Goal: Task Accomplishment & Management: Manage account settings

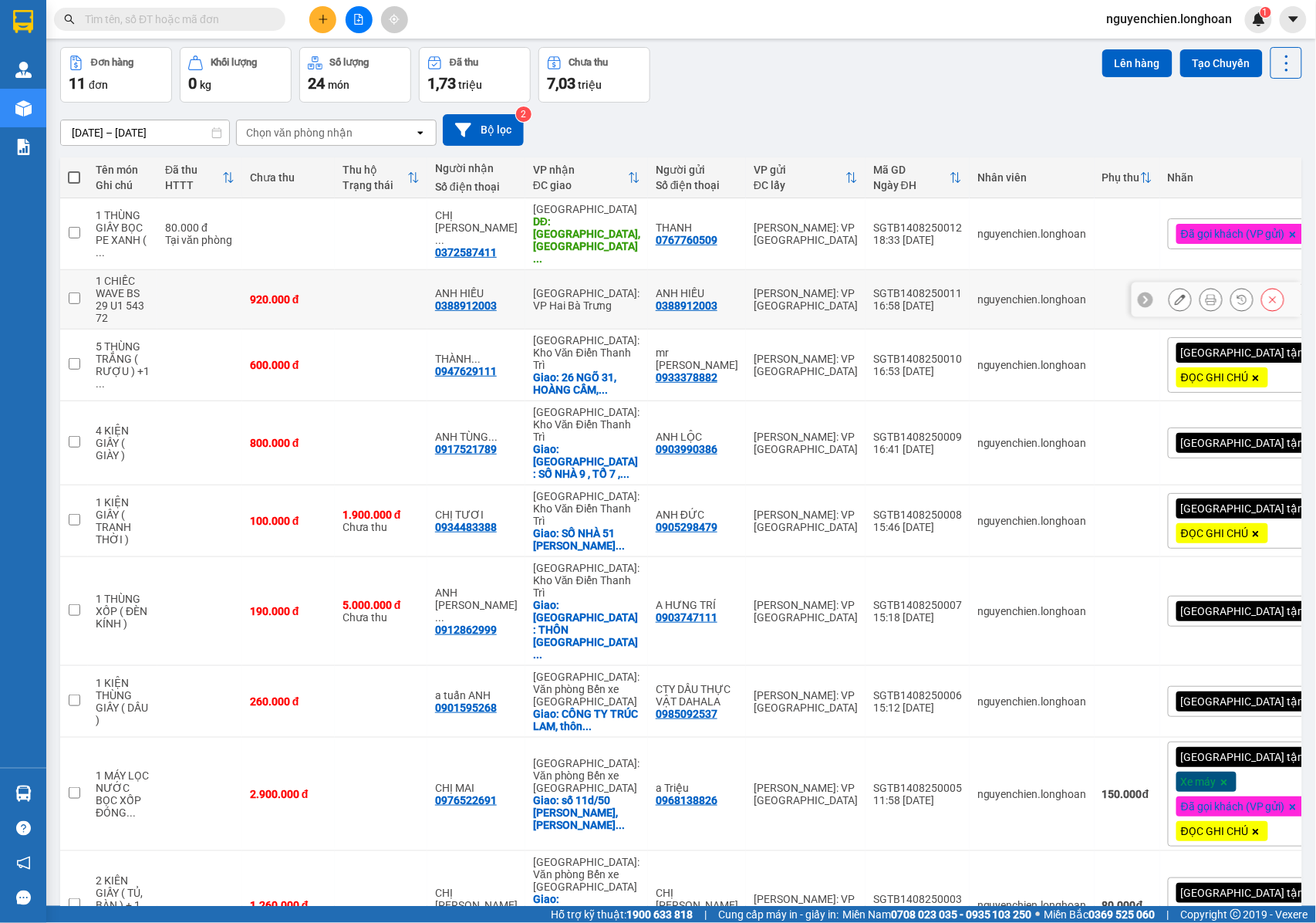
scroll to position [123, 0]
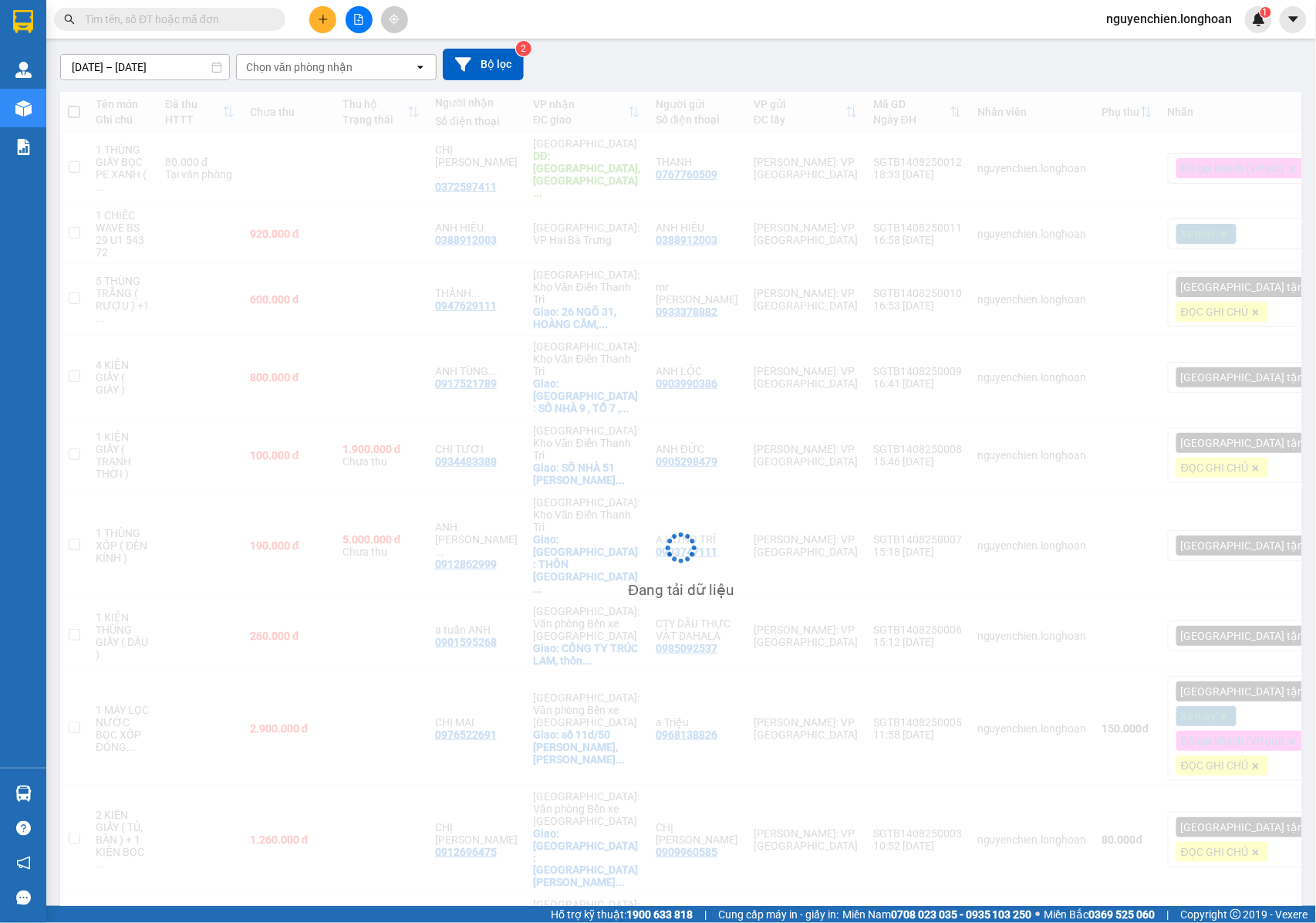
scroll to position [71, 0]
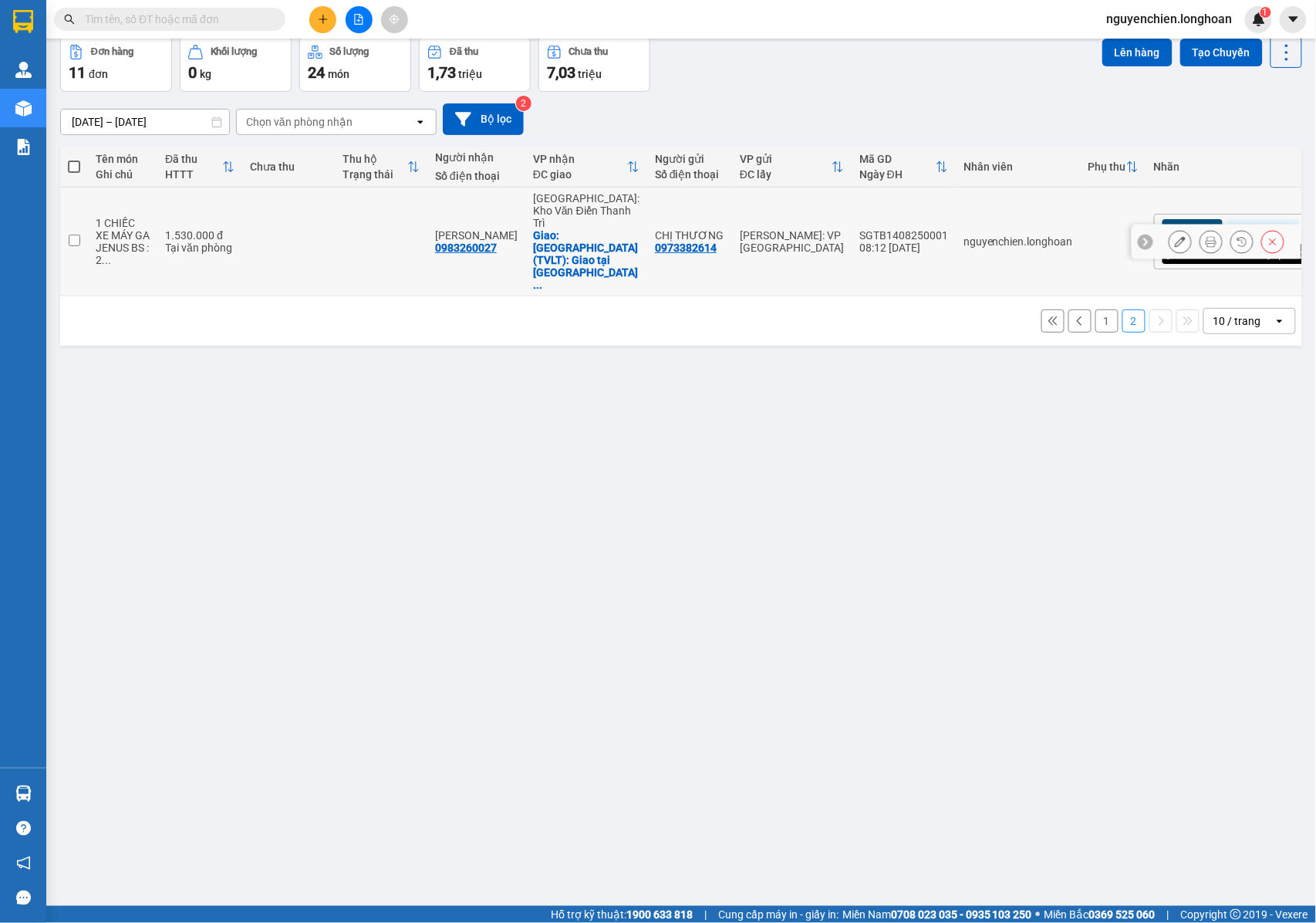
click at [1175, 238] on icon at bounding box center [1180, 241] width 10 height 10
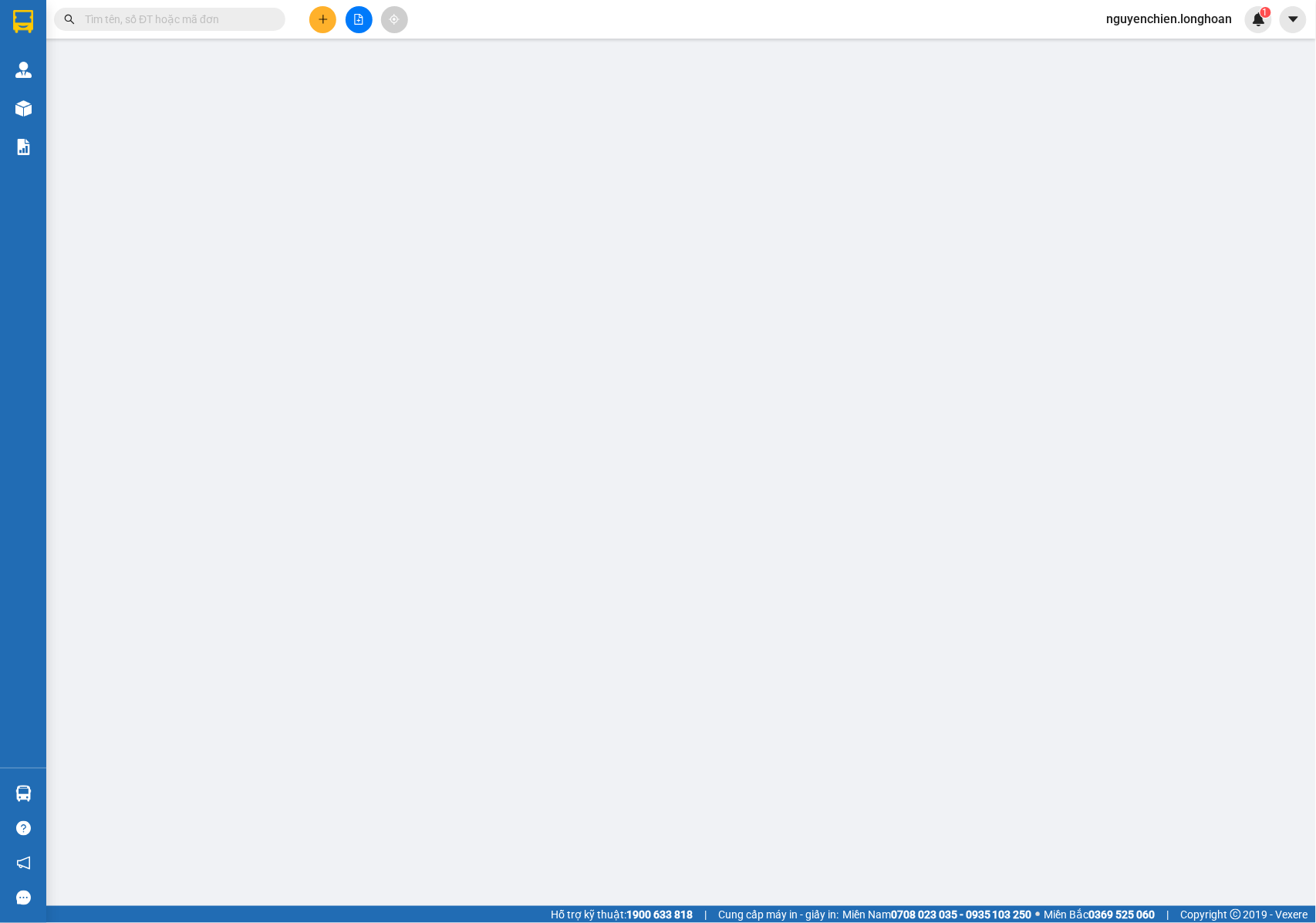
type input "0973382614"
type input "CHỊ THƯƠNG"
type input "0983260027"
type input "[PERSON_NAME]"
checkbox input "true"
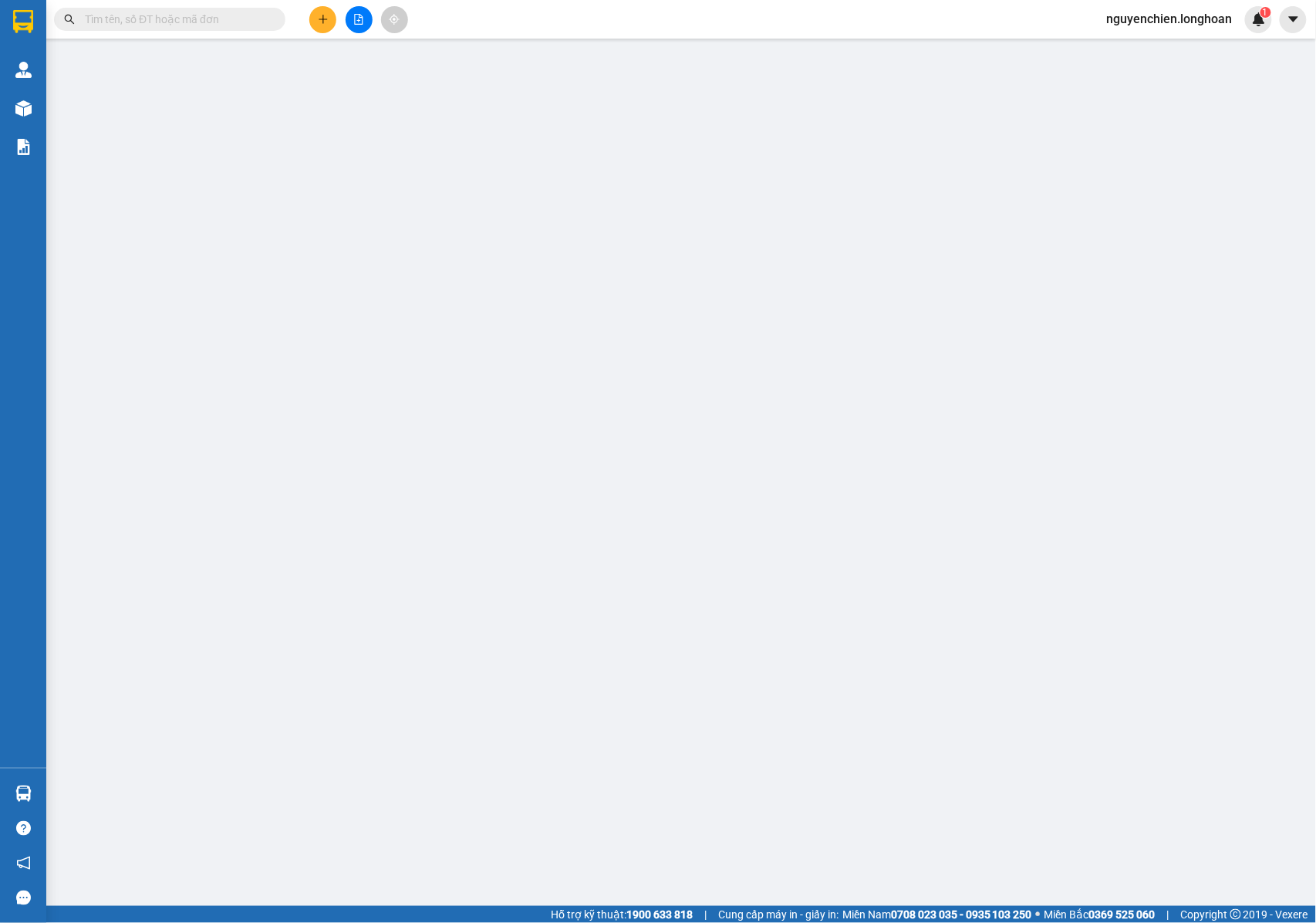
type input "[GEOGRAPHIC_DATA] (TVLT): Giao tại [GEOGRAPHIC_DATA] [GEOGRAPHIC_DATA]"
type input "CHÌA KHÓA QUẤN TAY LÁI + GIẤY TỜ XE KHÁCH GIỮ + 1 NÓN THEO XE + 2 GUONG THEO XE"
type input "1.530.000"
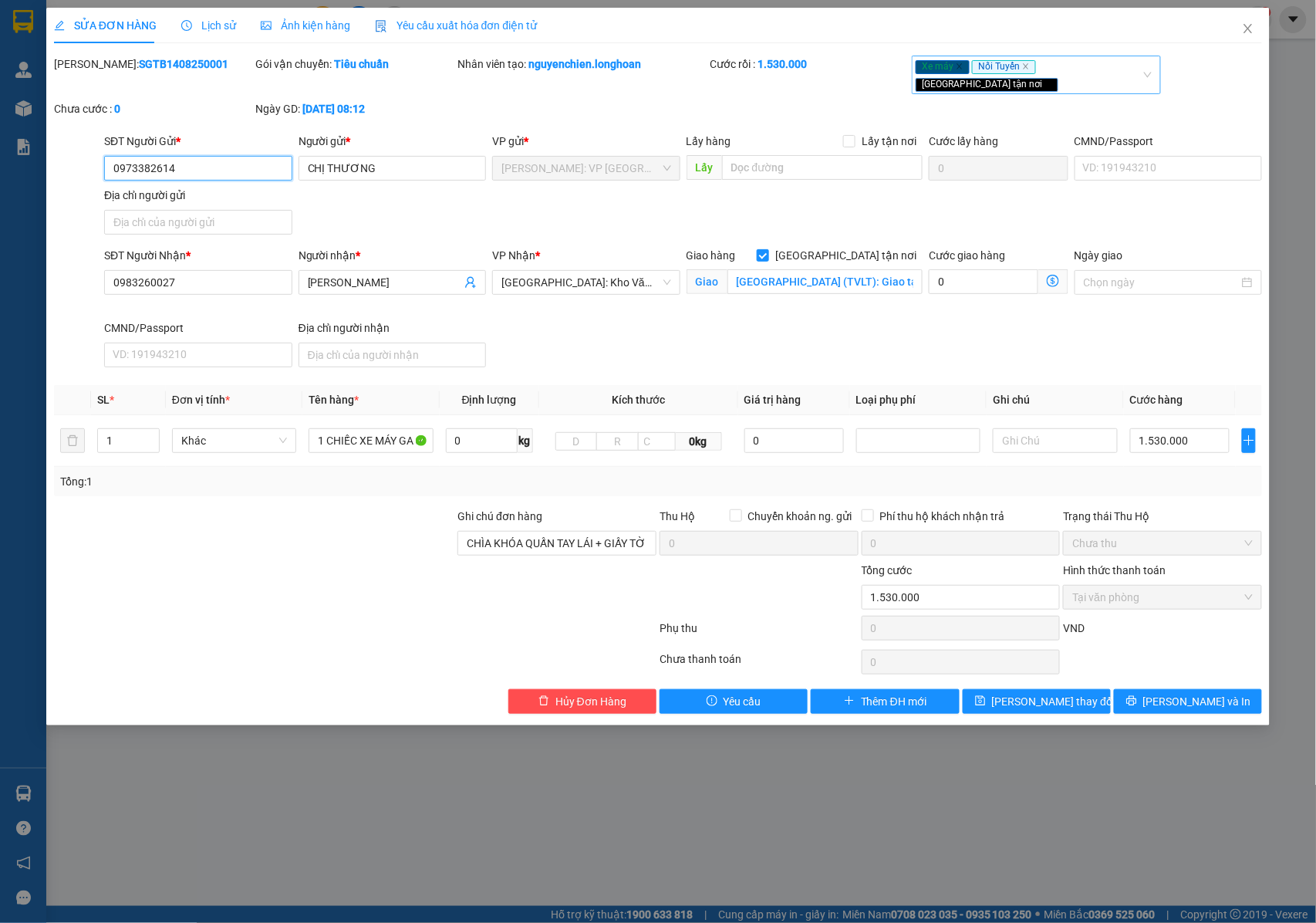
click at [1118, 66] on div "Xe máy Nối Tuyến Giao tận nơi" at bounding box center [1028, 74] width 226 height 36
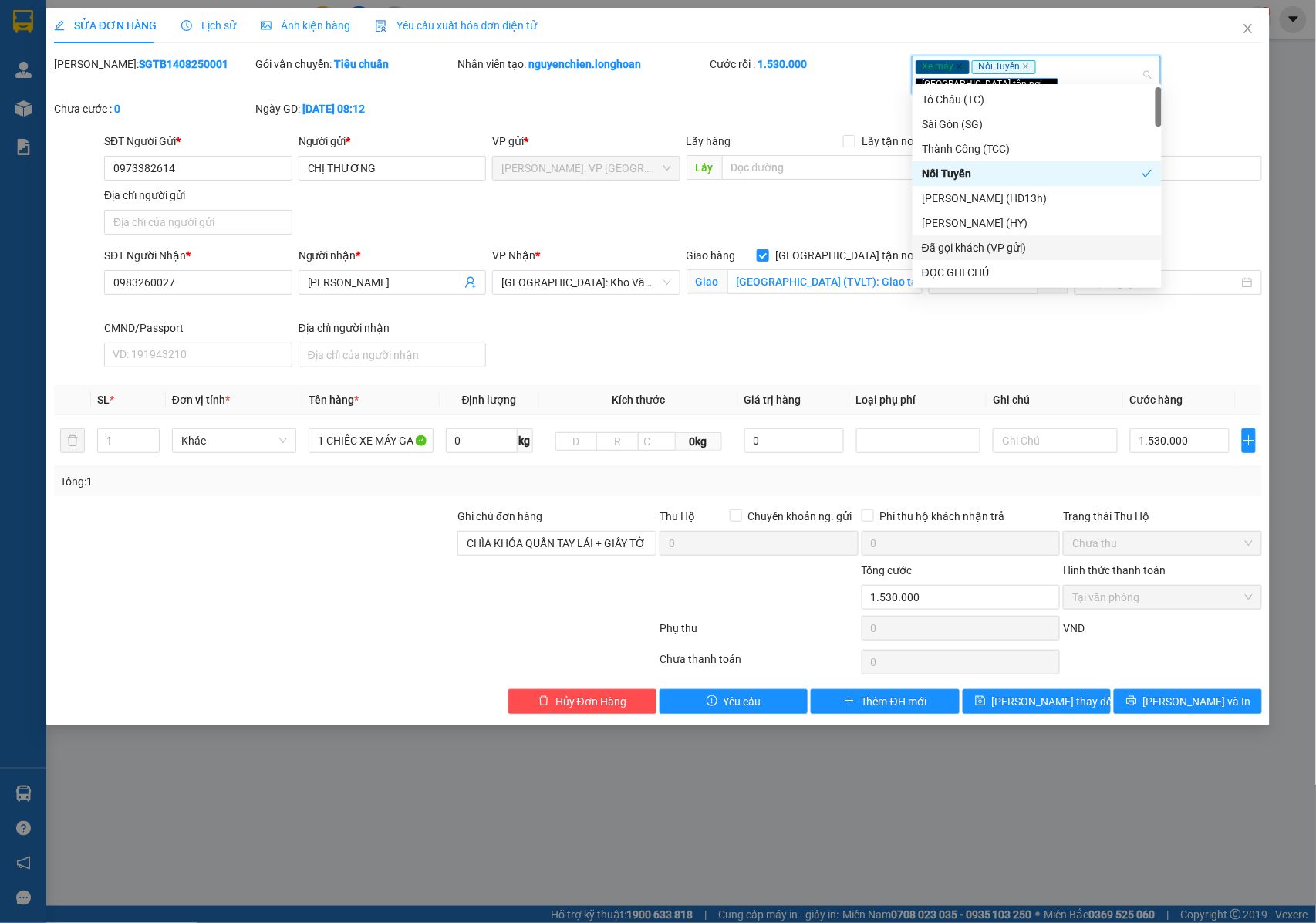
click at [985, 246] on div "Đã gọi khách (VP gửi)" at bounding box center [1037, 247] width 231 height 17
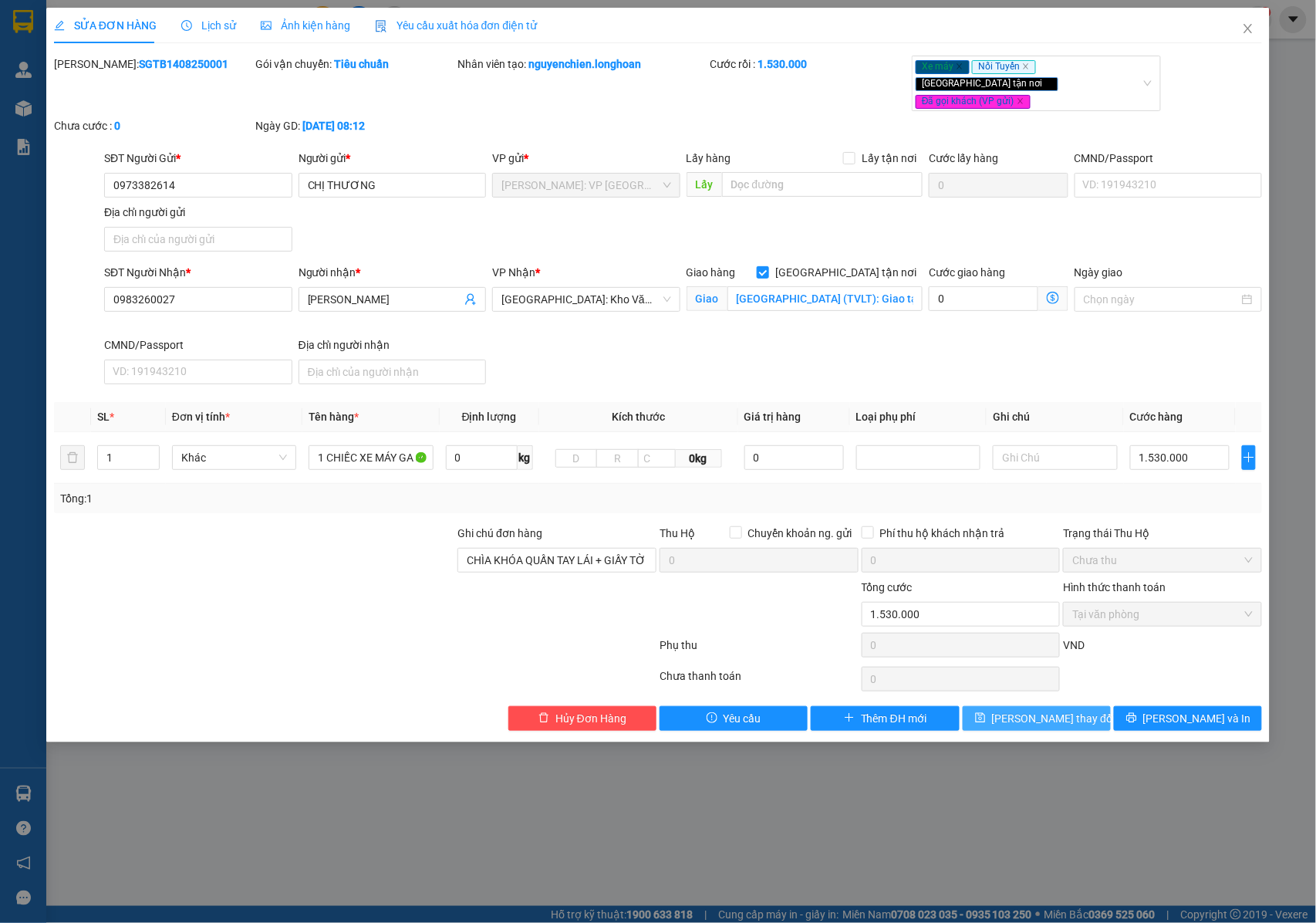
click at [1052, 710] on span "[PERSON_NAME] thay đổi" at bounding box center [1054, 718] width 123 height 17
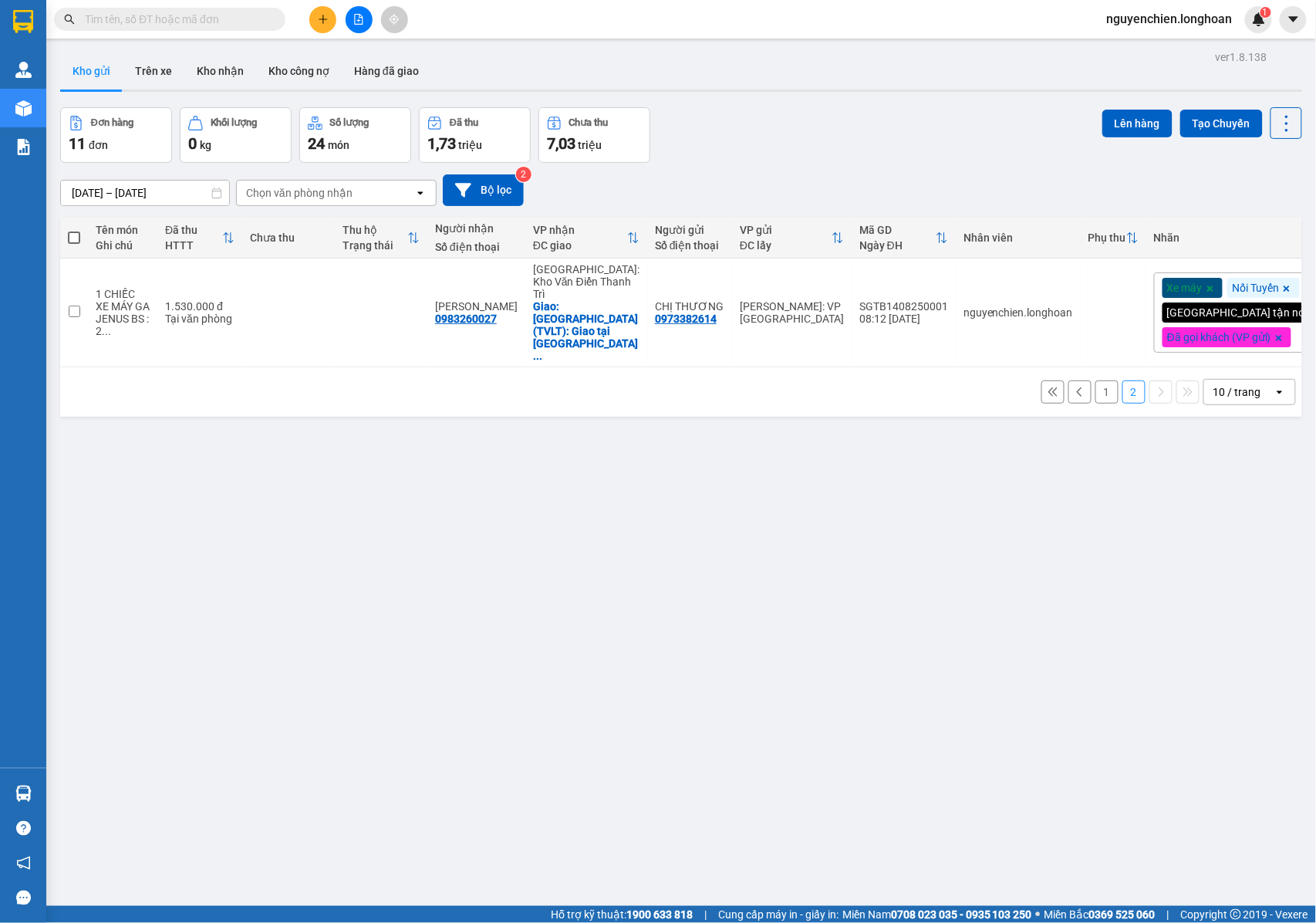
click at [89, 60] on button "Kho gửi" at bounding box center [91, 71] width 62 height 37
click at [1096, 402] on button "1" at bounding box center [1107, 392] width 23 height 23
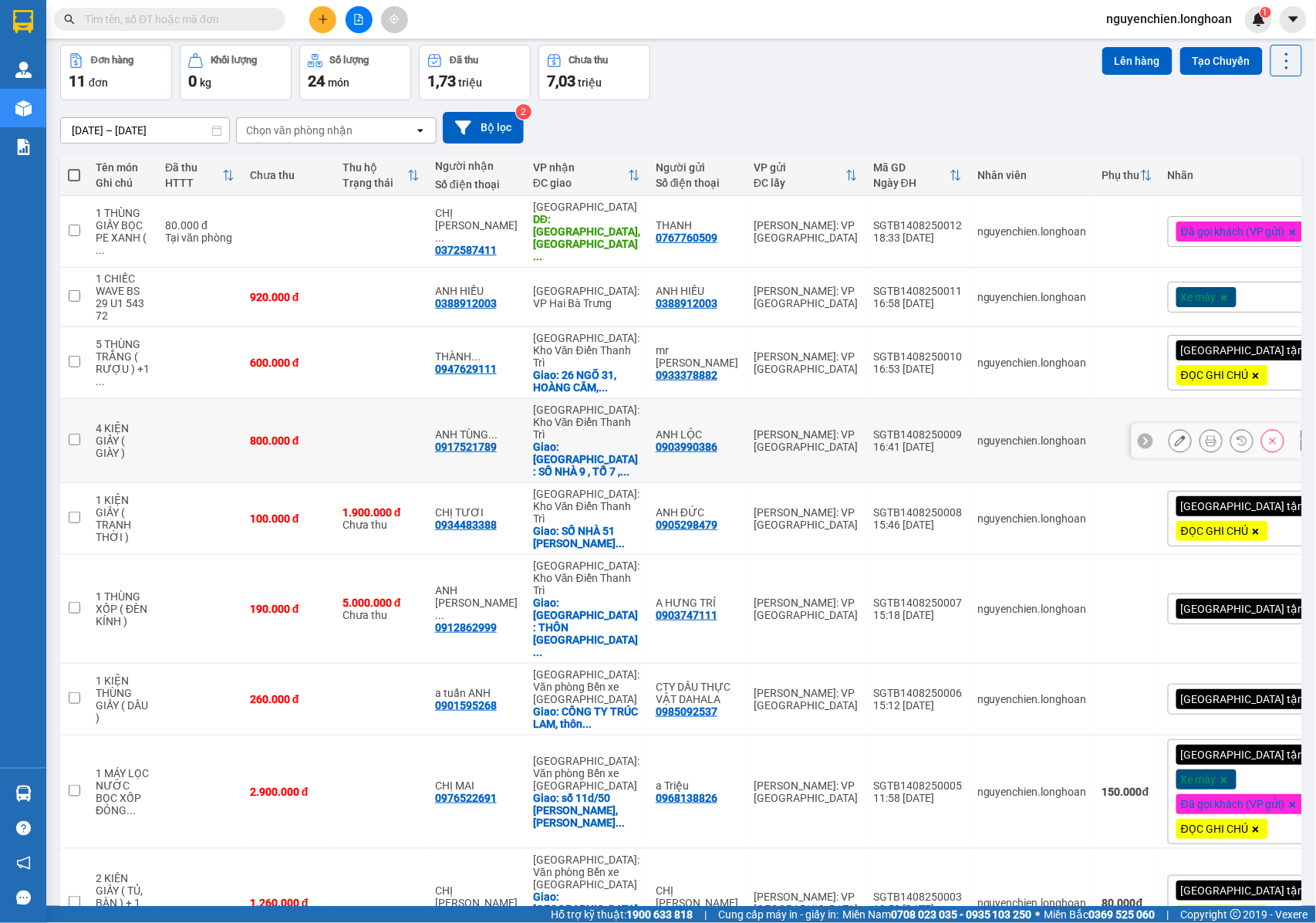
scroll to position [123, 0]
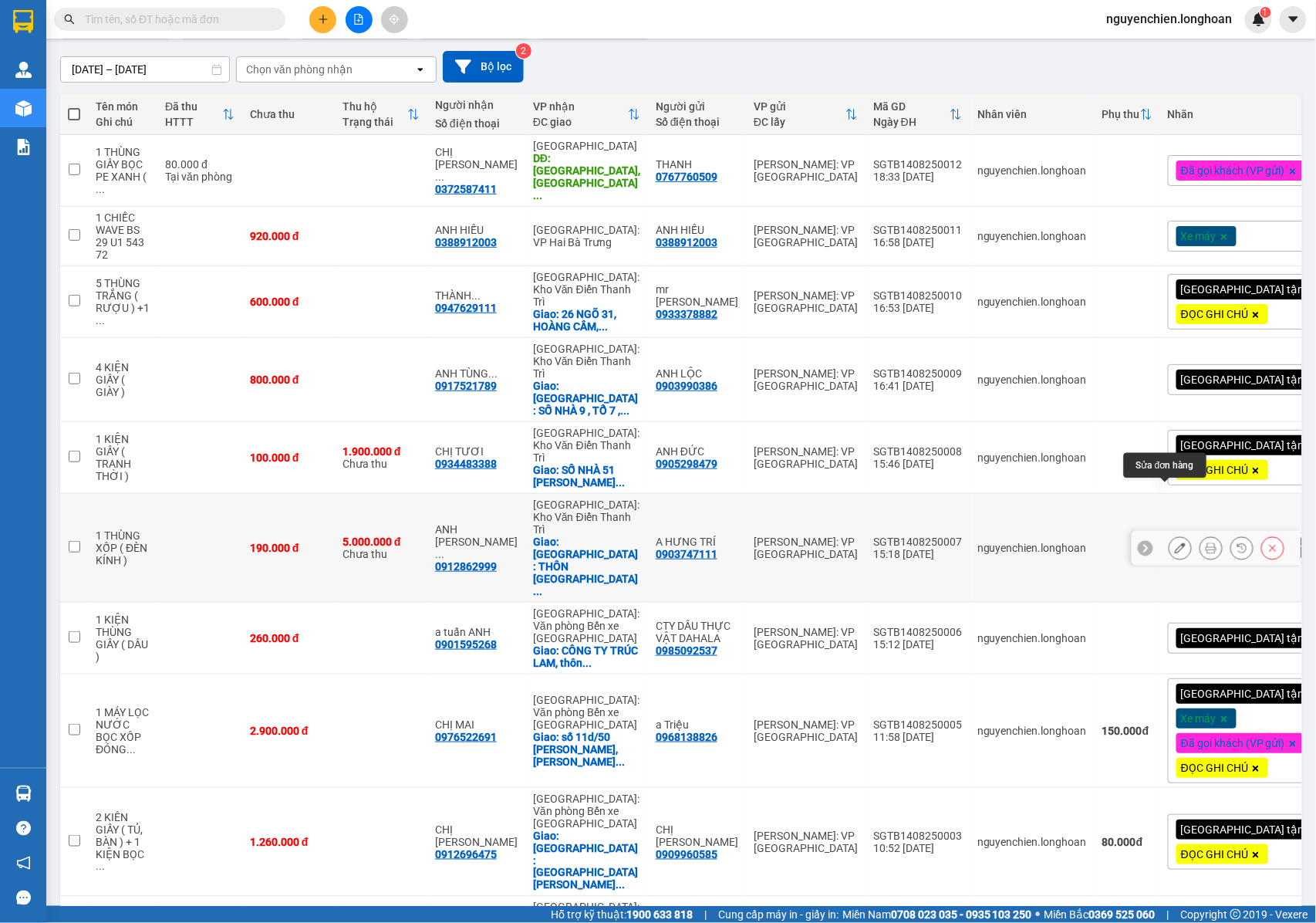
click at [1175, 542] on icon at bounding box center [1180, 548] width 10 height 10
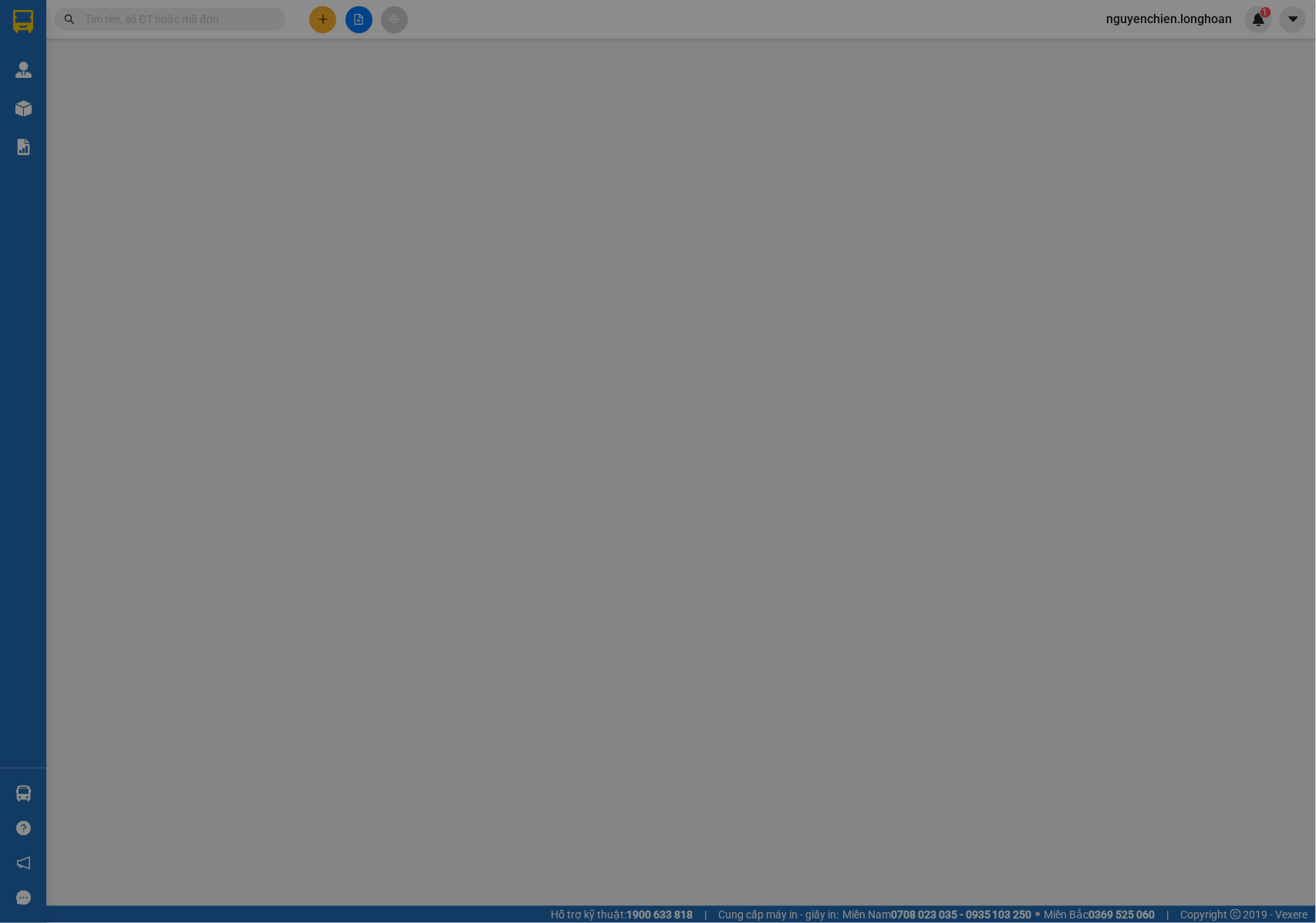
type input "0903747111"
type input "A HƯNG TRÍ"
type input "0912862999"
type input "ANH [PERSON_NAME]"
checkbox input "true"
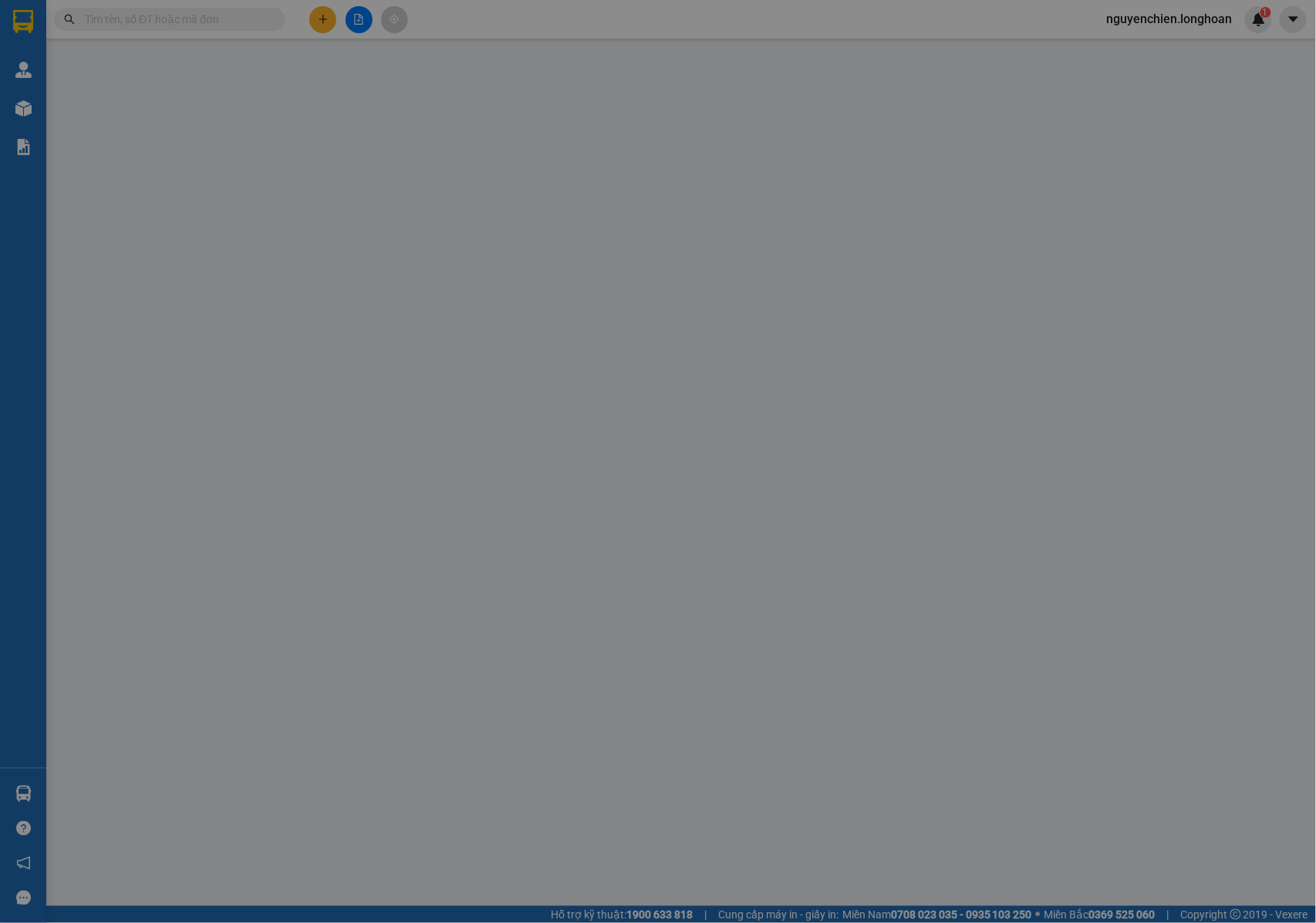
type input "[GEOGRAPHIC_DATA] : THÔN [GEOGRAPHIC_DATA] , XÃ [GEOGRAPHIC_DATA] ,[GEOGRAPHIC_…"
type input "NHẬN NGUYÊN KIỆN GIAO NGUYÊN KIỆN, HƯ VỠ K ĐỀN"
type input "190.000"
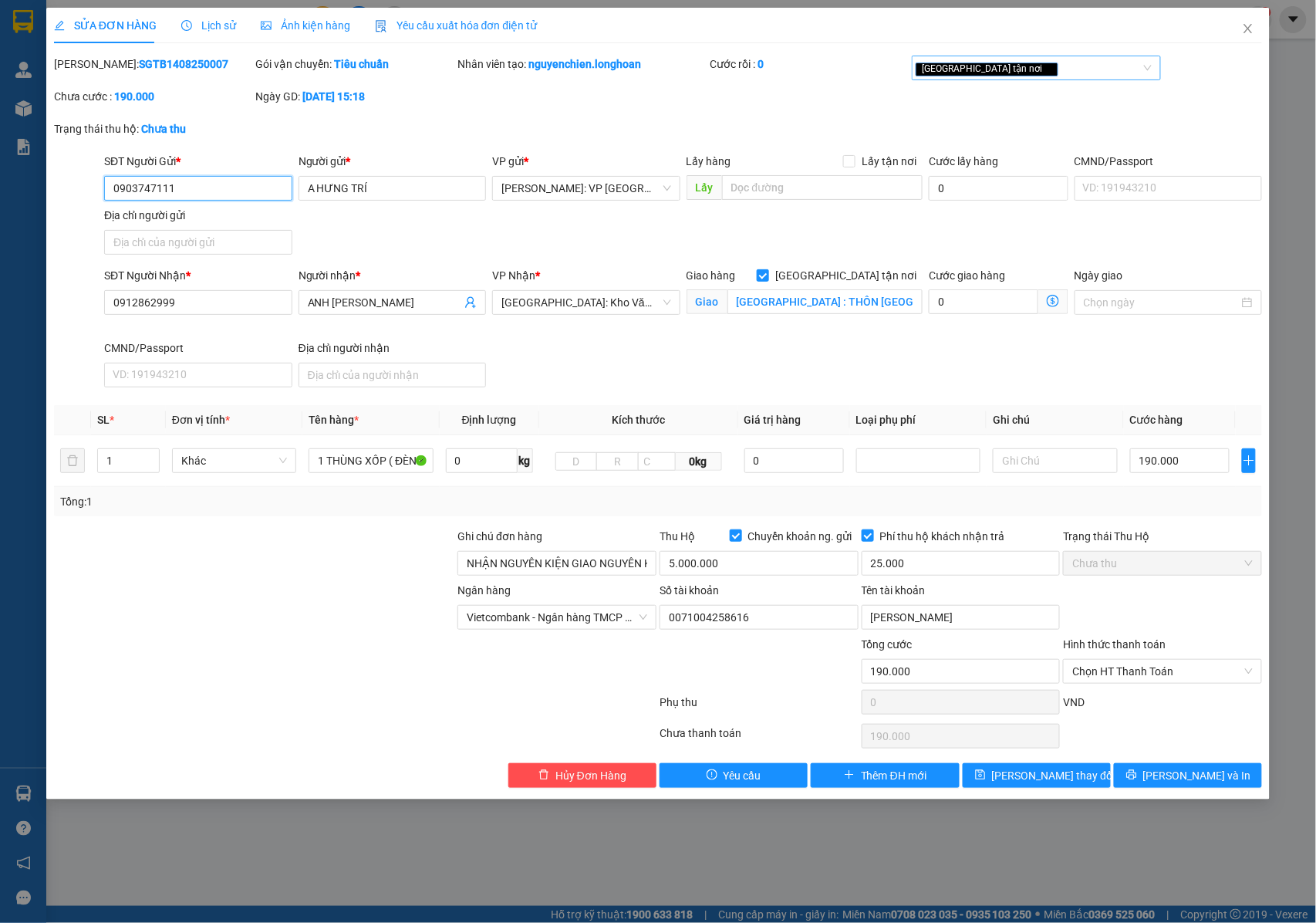
click at [1011, 68] on div "[GEOGRAPHIC_DATA] tận nơi" at bounding box center [1028, 67] width 226 height 18
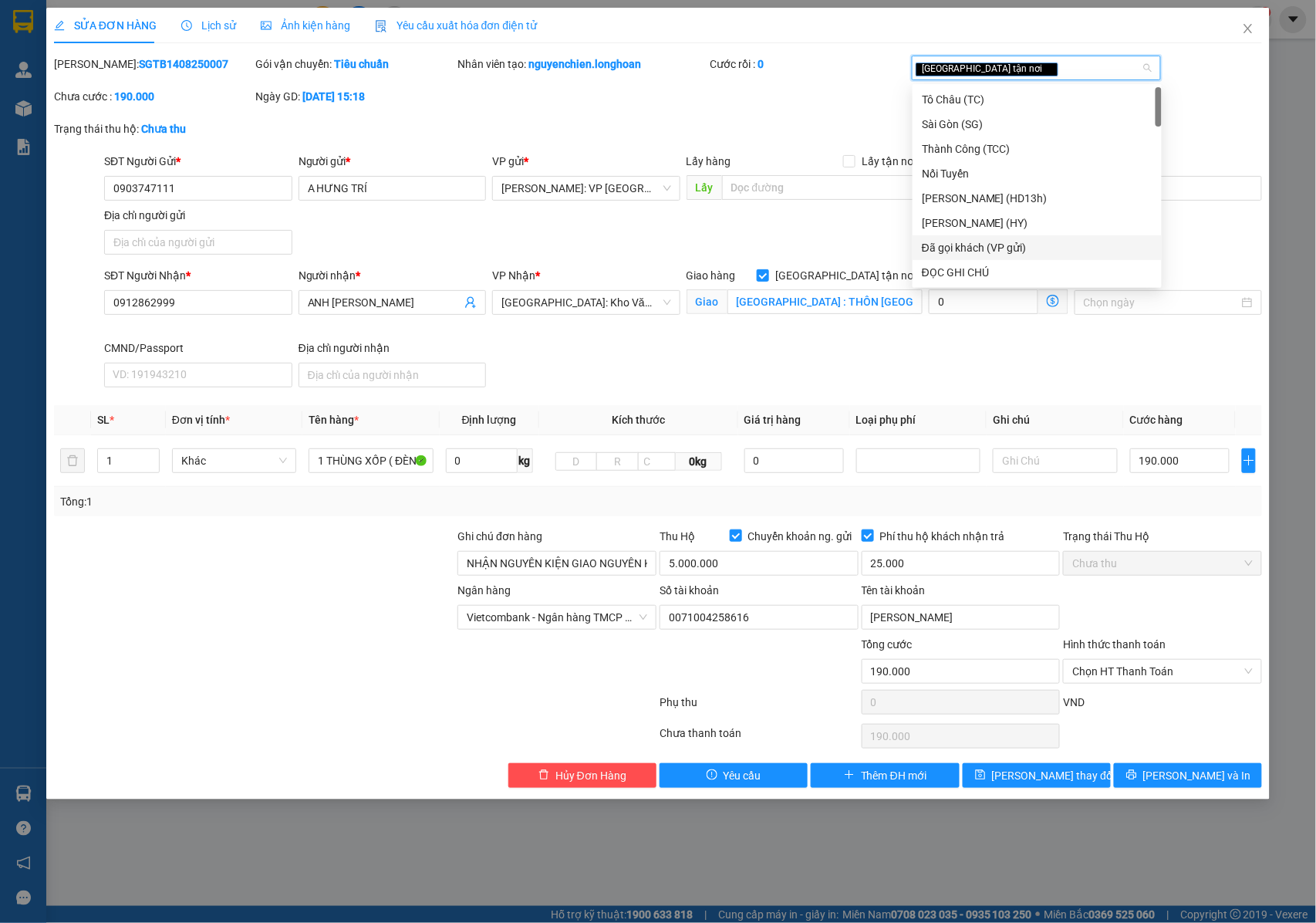
click at [975, 250] on div "Đã gọi khách (VP gửi)" at bounding box center [1037, 247] width 231 height 17
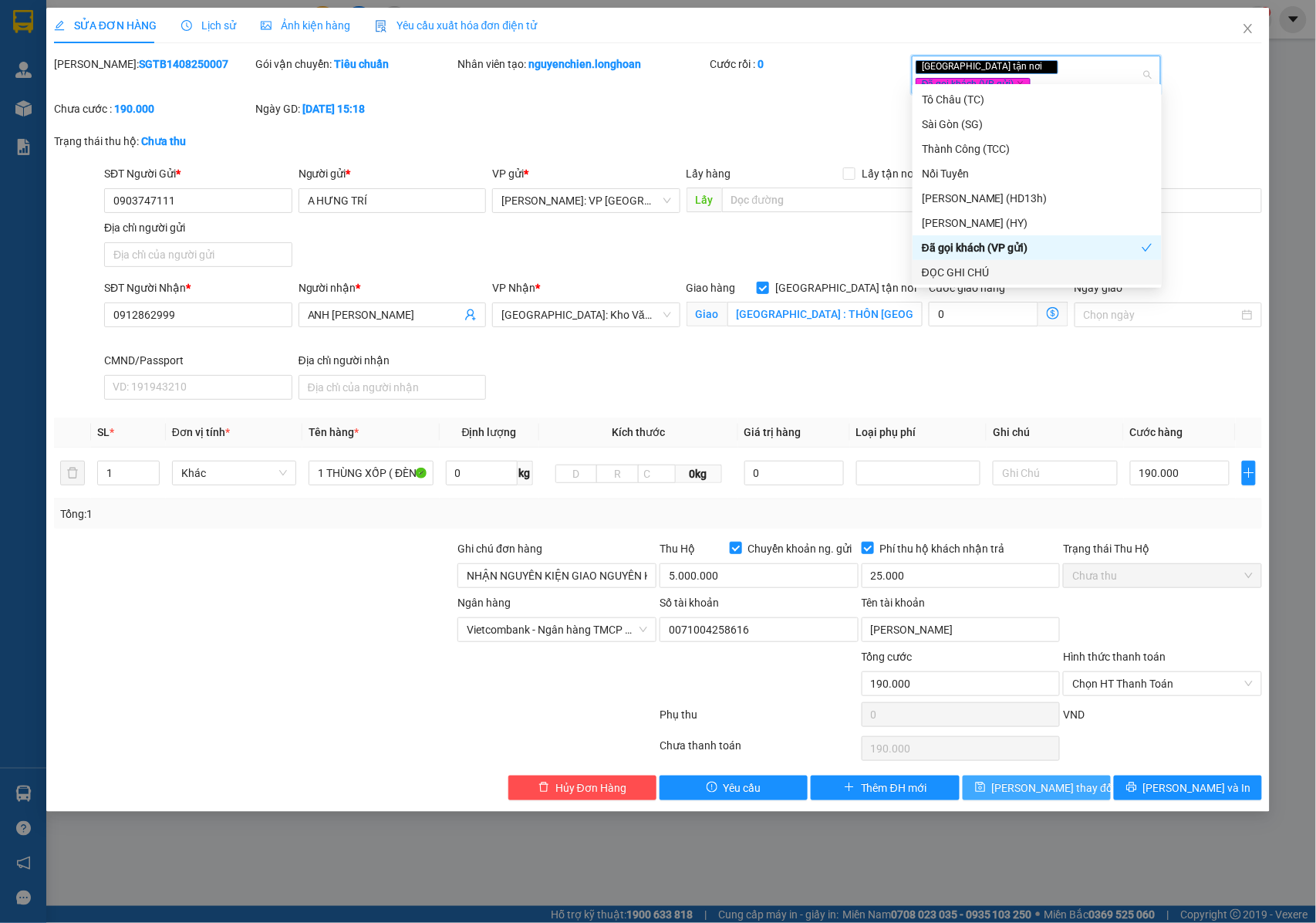
click at [1019, 785] on span "[PERSON_NAME] thay đổi" at bounding box center [1054, 787] width 123 height 17
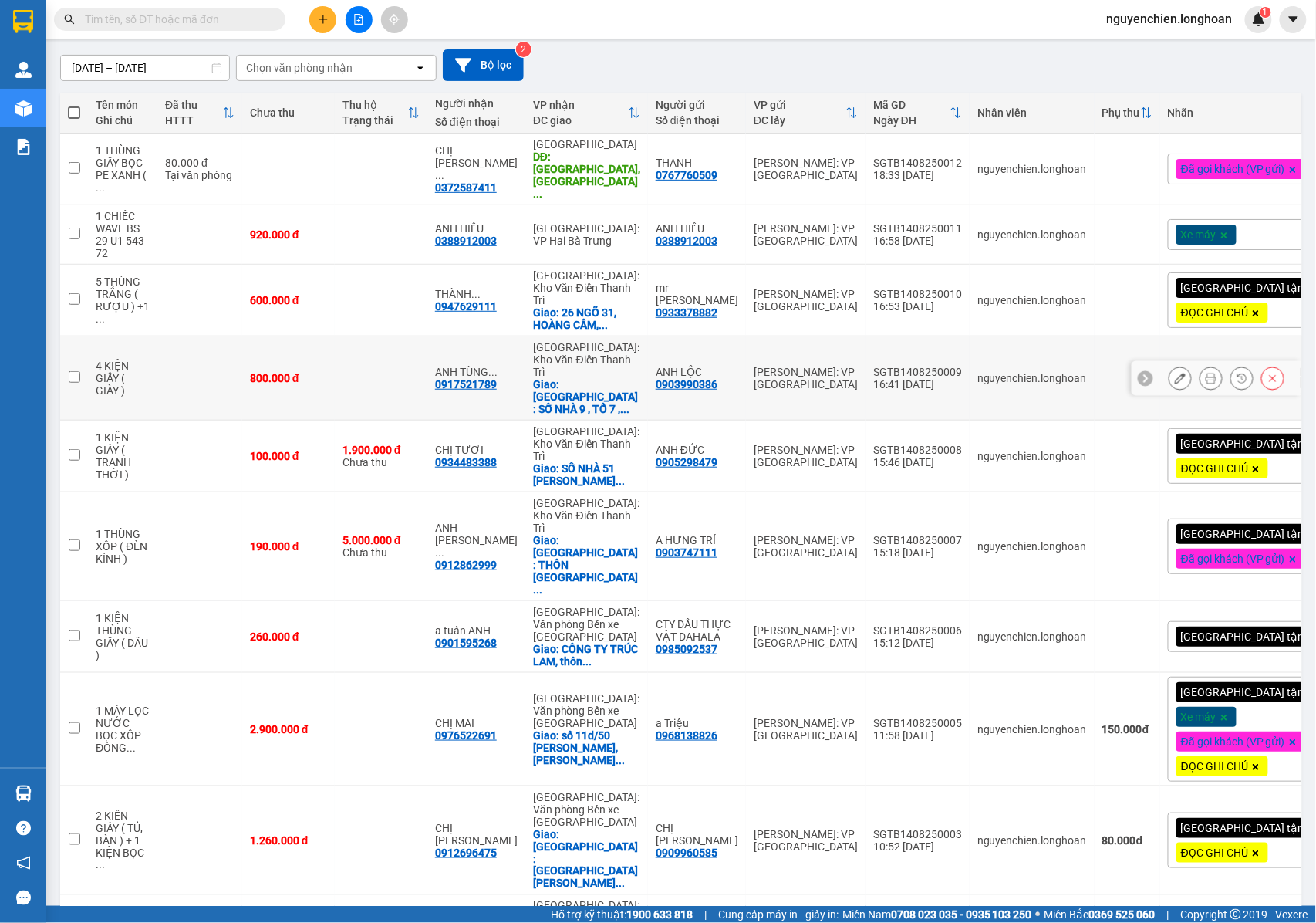
scroll to position [128, 0]
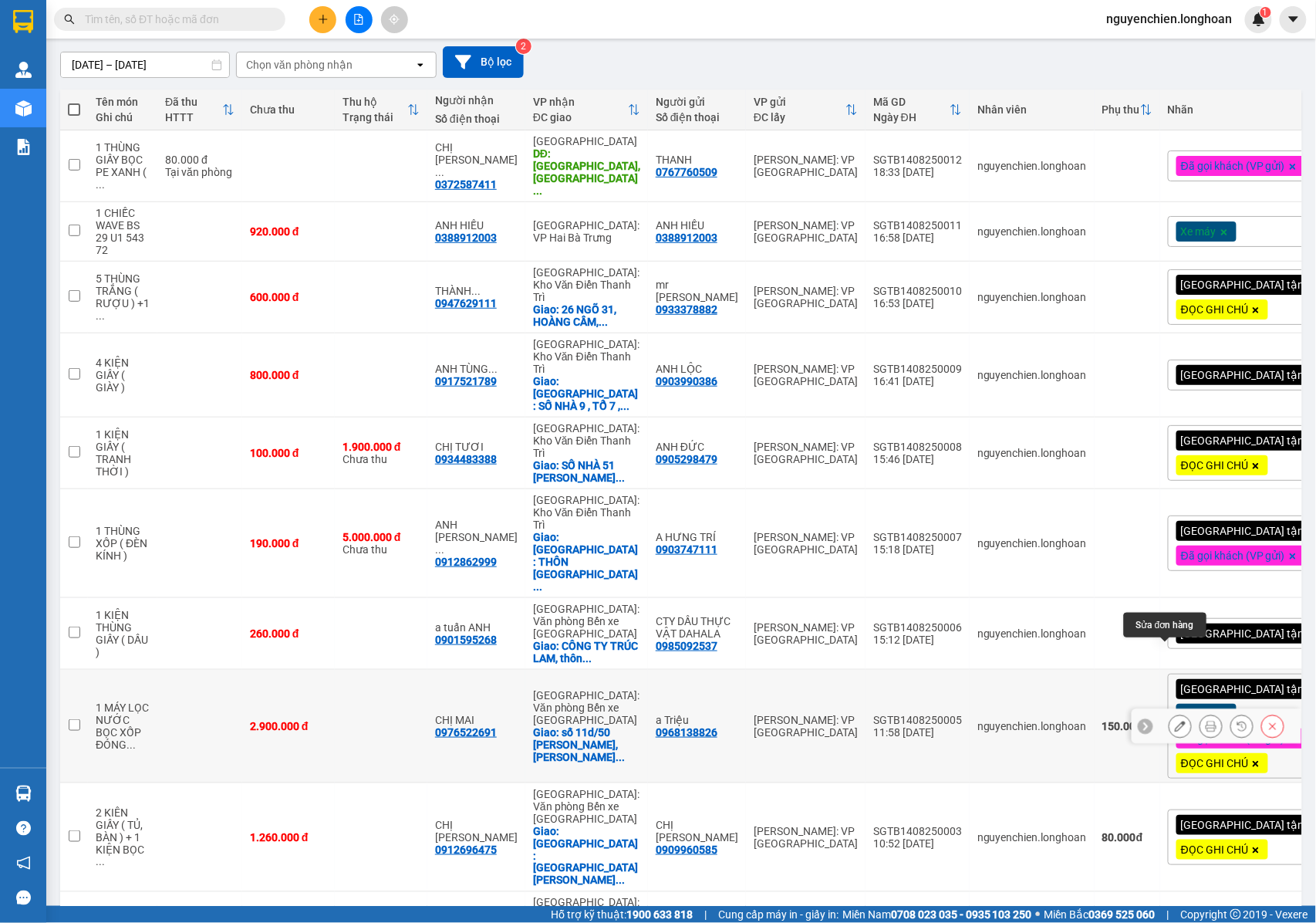
click at [1173, 713] on button at bounding box center [1180, 726] width 22 height 27
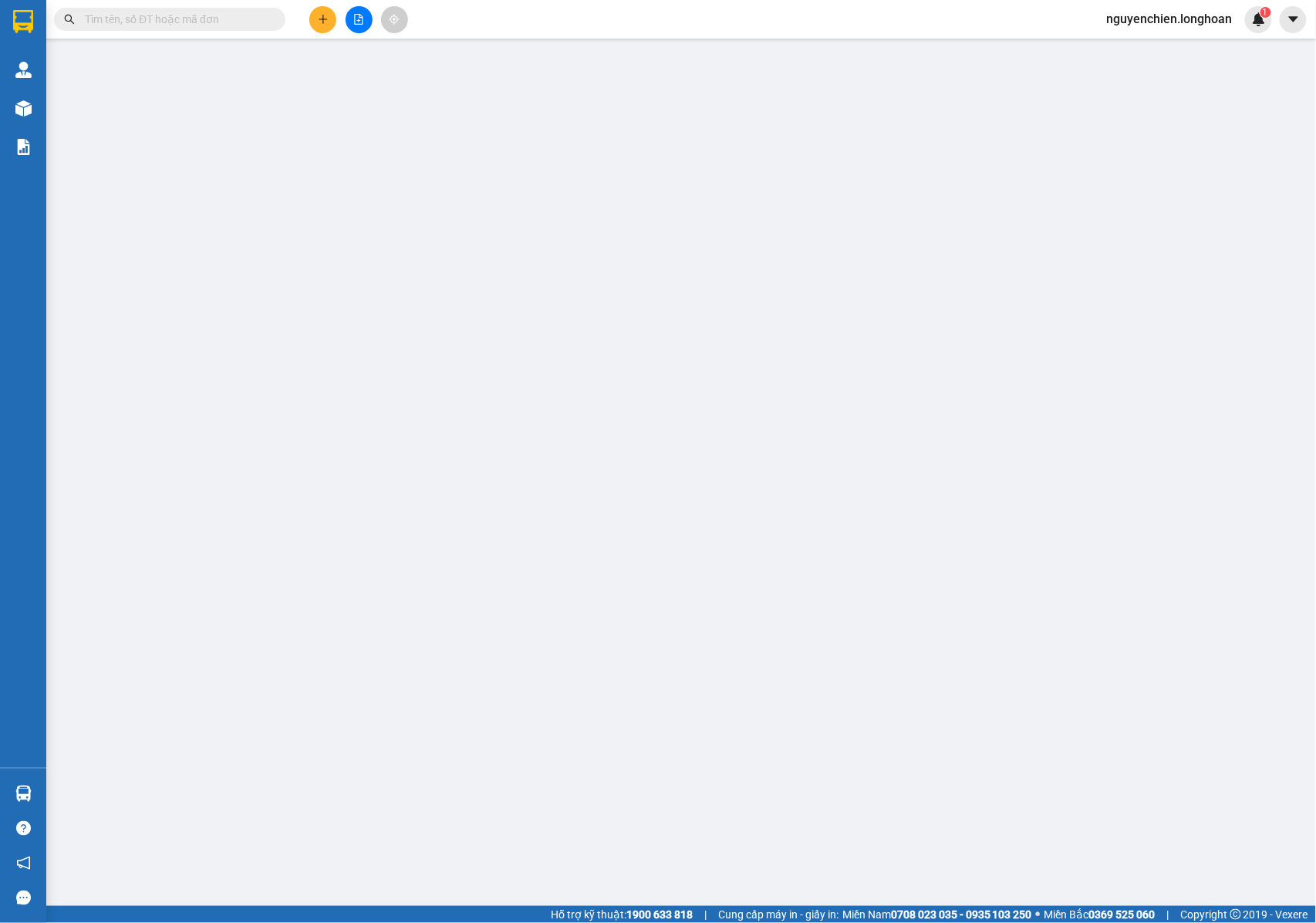
type input "0968138826"
type input "a Triệu"
type input "0976522691"
type input "CHỊ MAI"
checkbox input "true"
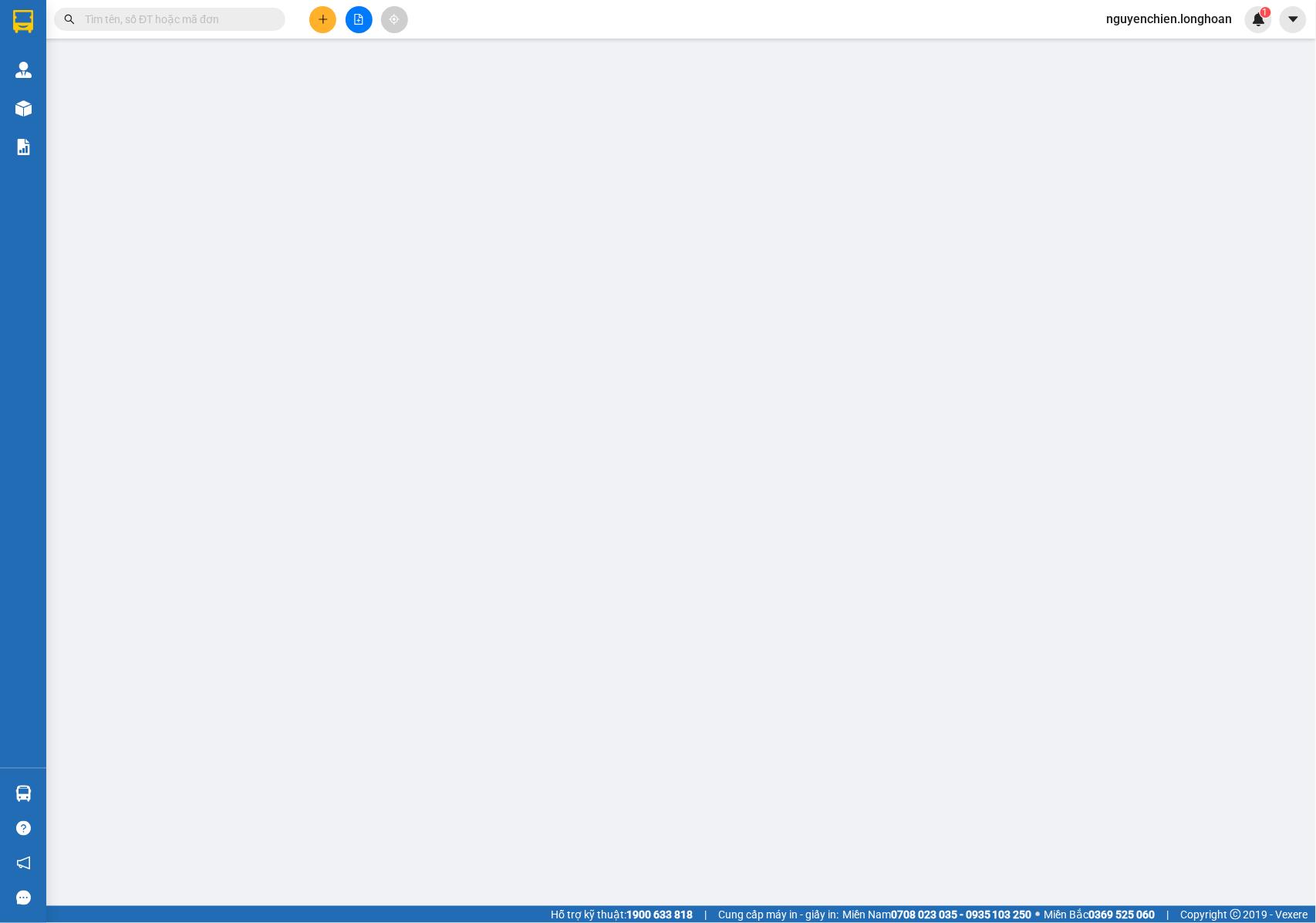
type input "số 11d/50 [PERSON_NAME], p đông hải 1 , [GEOGRAPHIC_DATA], [GEOGRAPHIC_DATA]"
type input "CHÌA KHÓA QUÂN TAY LÁI + GIẤY TỜ XE KHÁCH GIỮ ( 2 GƯƠNG THEO XE ) + NHẬN NGUYÊN…"
type input "2.900.000"
type input "150.000"
type input "2.900.000"
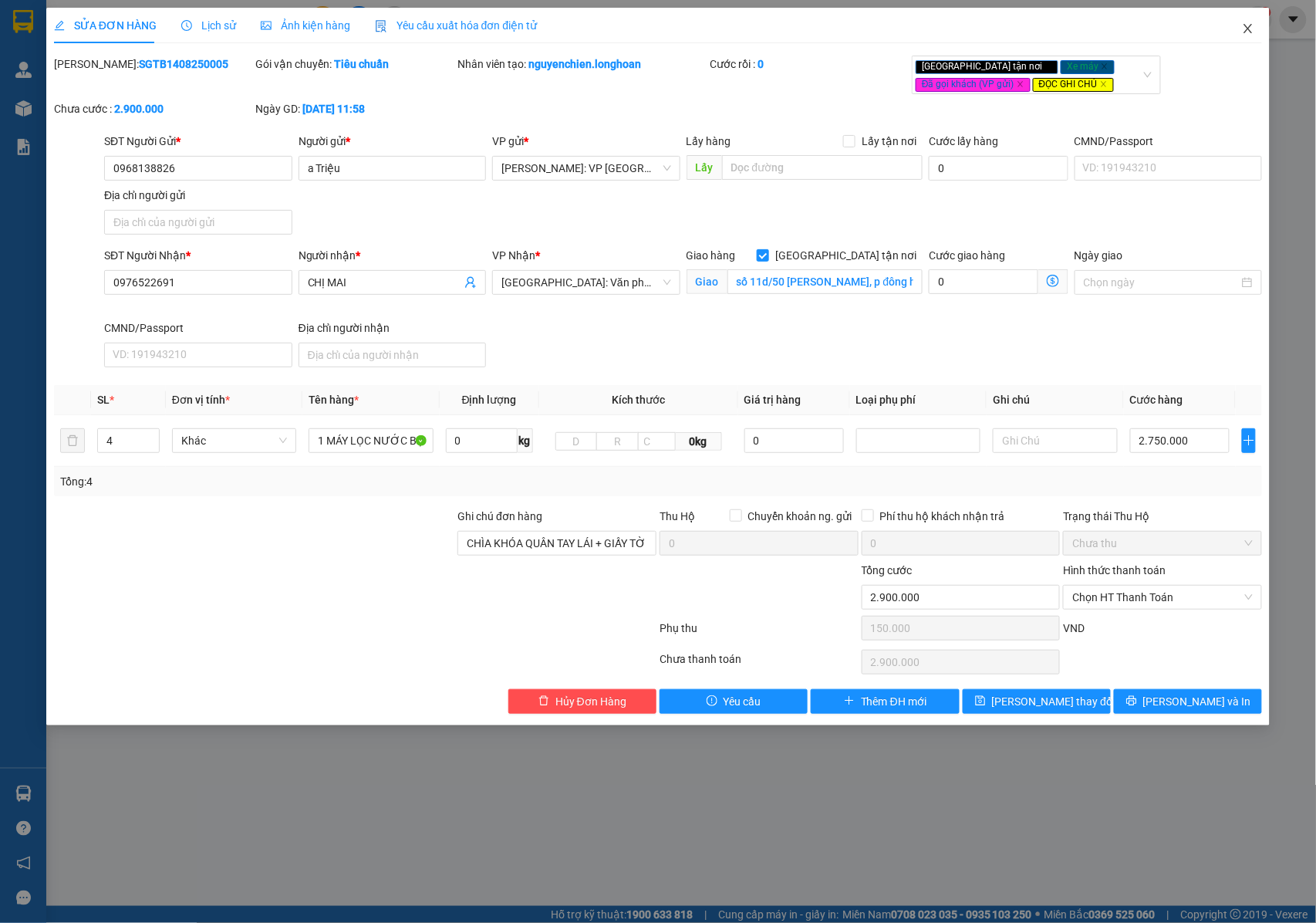
click at [1248, 28] on icon "close" at bounding box center [1249, 28] width 9 height 10
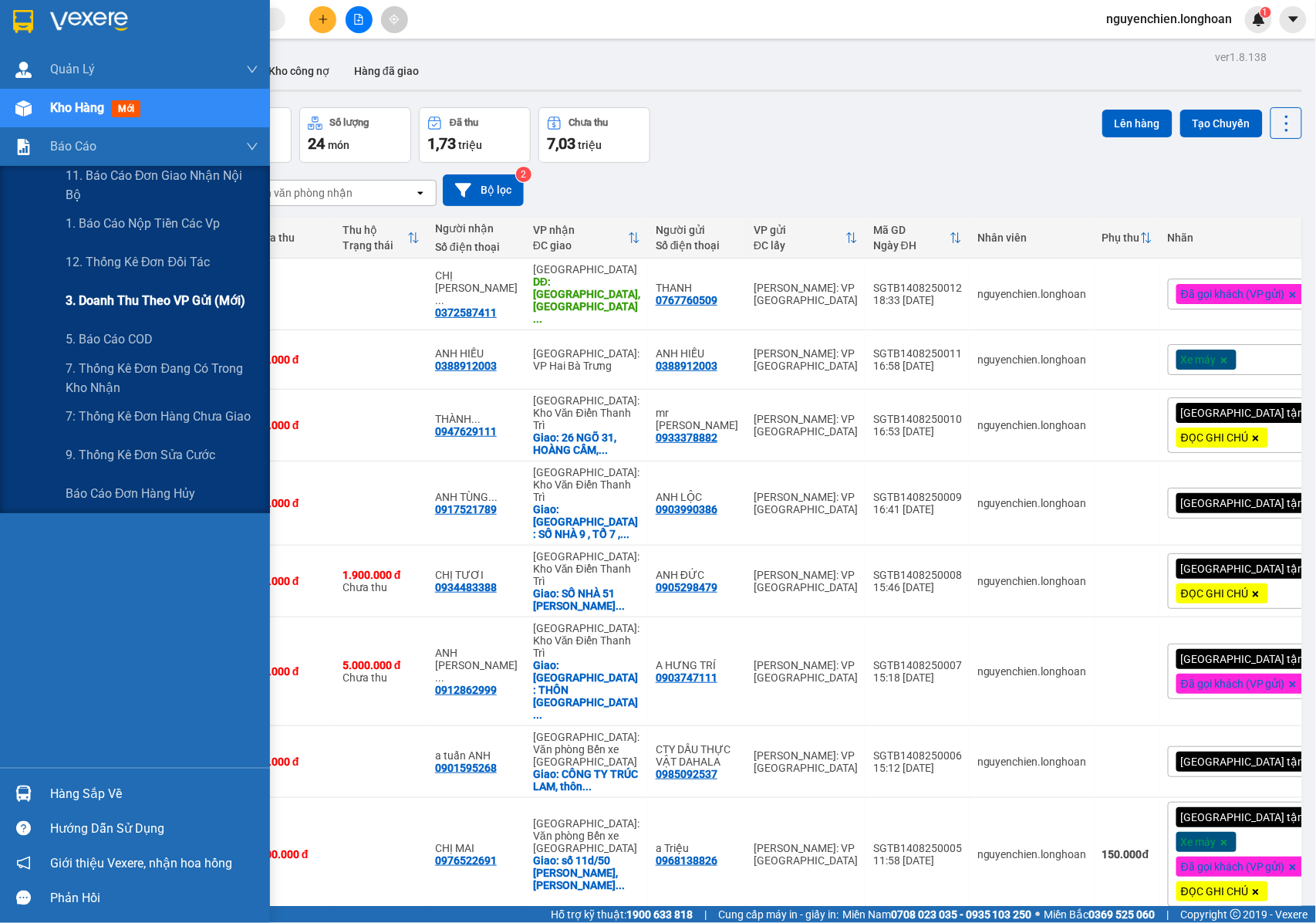
drag, startPoint x: 125, startPoint y: 297, endPoint x: 134, endPoint y: 304, distance: 11.4
click at [125, 298] on span "3. Doanh Thu theo VP Gửi (mới)" at bounding box center [156, 301] width 180 height 19
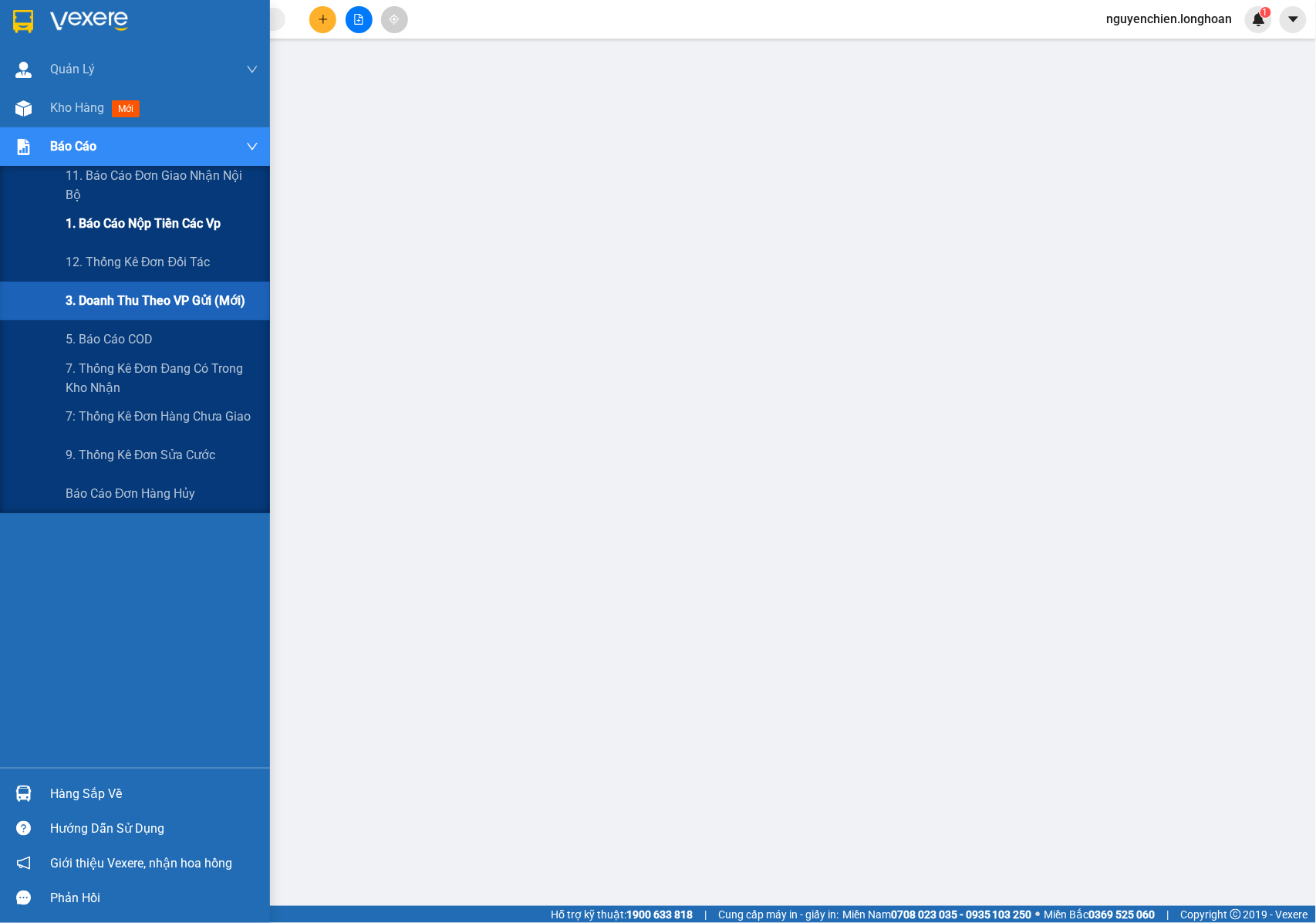
click at [137, 218] on span "1. Báo cáo nộp tiền các vp" at bounding box center [143, 223] width 155 height 19
